Goal: Information Seeking & Learning: Learn about a topic

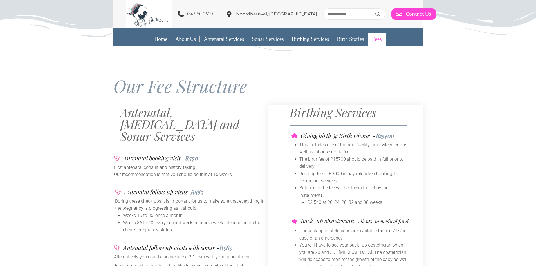
click at [421, 67] on div at bounding box center [268, 71] width 310 height 10
click at [58, 77] on div "Our Fee Structure" at bounding box center [268, 79] width 536 height 57
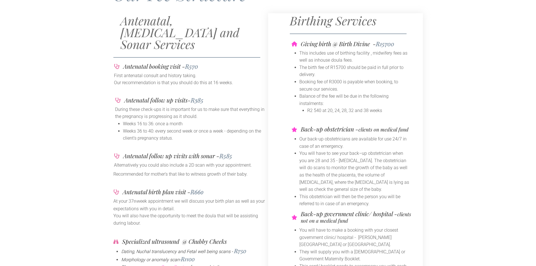
scroll to position [45, 0]
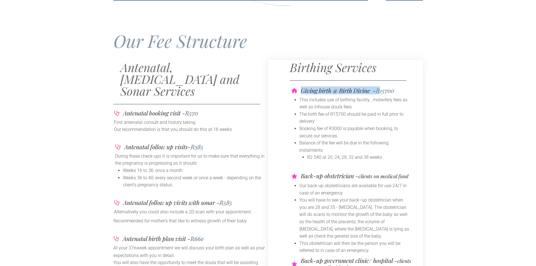
drag, startPoint x: 382, startPoint y: 93, endPoint x: 398, endPoint y: 92, distance: 15.8
click at [398, 92] on div "Giving birth @ Birth Divine - R15700" at bounding box center [352, 91] width 120 height 6
click at [394, 89] on span "R15700" at bounding box center [385, 90] width 18 height 8
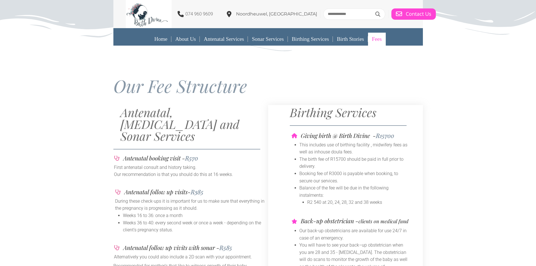
click at [285, 16] on span "Noordheuwel, [GEOGRAPHIC_DATA]" at bounding box center [276, 13] width 81 height 5
click at [185, 42] on link "About Us" at bounding box center [185, 39] width 28 height 13
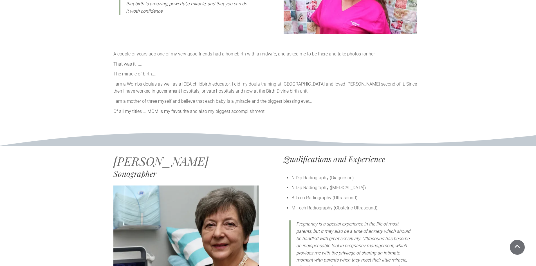
scroll to position [478, 0]
